Goal: Browse casually

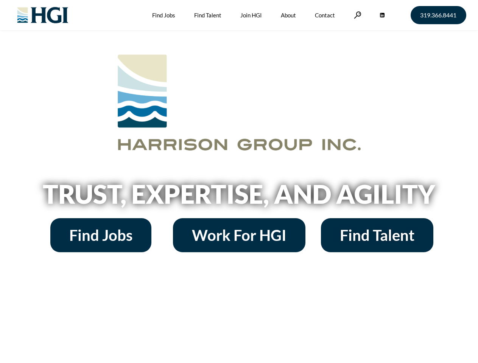
click at [239, 182] on h2 "Trust, Expertise, and Agility" at bounding box center [238, 194] width 431 height 26
click at [356, 15] on link at bounding box center [358, 14] width 8 height 7
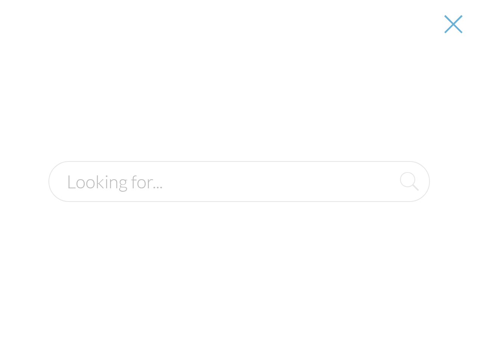
click at [239, 197] on h2 "Trust, Expertise, and Agility" at bounding box center [238, 194] width 431 height 26
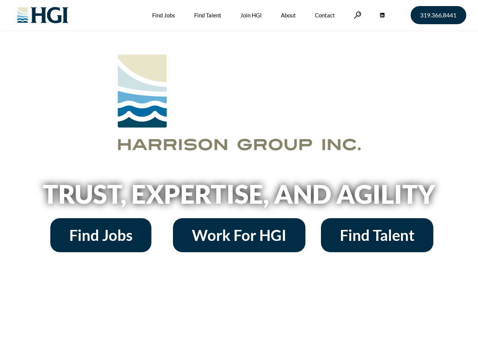
click at [239, 182] on h2 "Trust, Expertise, and Agility" at bounding box center [238, 194] width 431 height 26
click at [356, 15] on link at bounding box center [358, 14] width 8 height 7
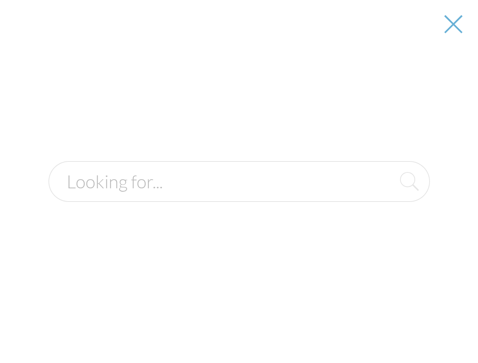
click at [239, 197] on h2 "Trust, Expertise, and Agility" at bounding box center [238, 194] width 431 height 26
